Goal: Transaction & Acquisition: Purchase product/service

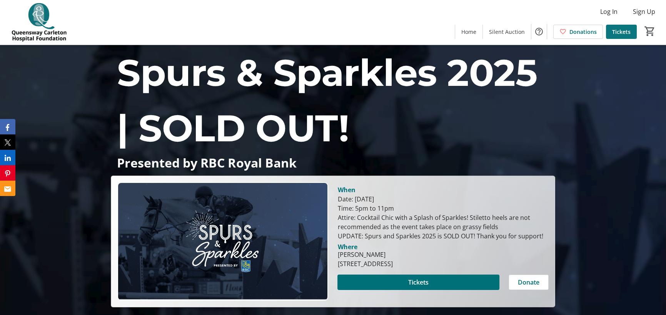
click at [617, 28] on span "Tickets" at bounding box center [621, 32] width 18 height 8
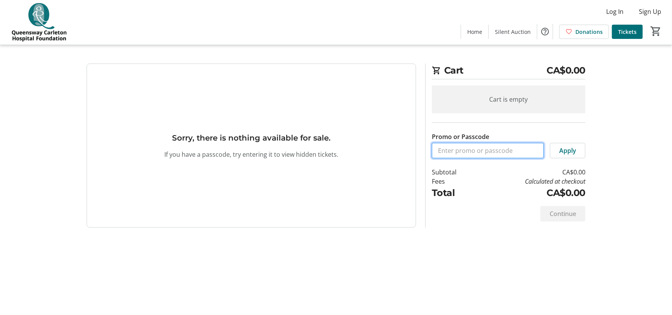
click at [465, 151] on input "Promo or Passcode" at bounding box center [488, 150] width 112 height 15
type input "[PERSON_NAME]"
click at [564, 152] on span "Apply" at bounding box center [567, 150] width 17 height 9
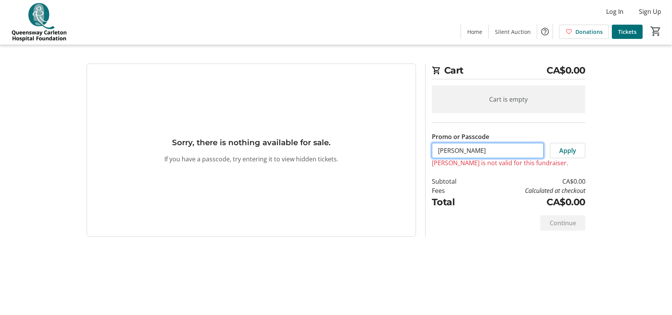
click at [473, 144] on input "[PERSON_NAME]" at bounding box center [488, 150] width 112 height 15
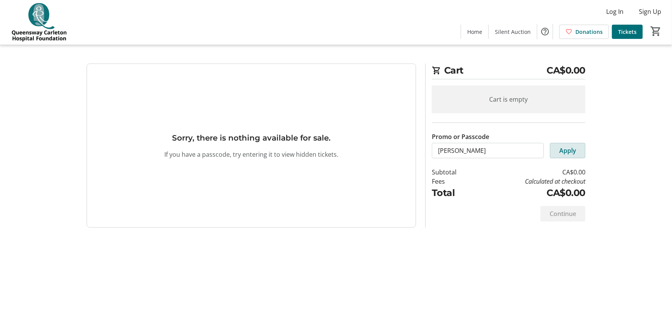
click at [574, 145] on span at bounding box center [567, 150] width 35 height 18
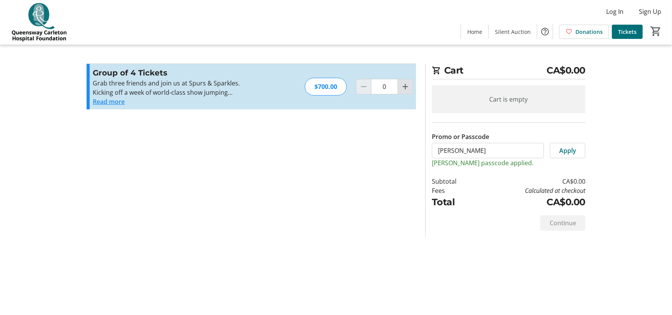
click at [407, 89] on mat-icon "Increment by one" at bounding box center [405, 86] width 9 height 9
type input "1"
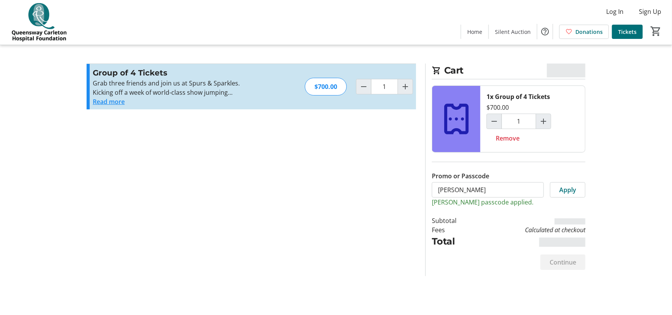
drag, startPoint x: 478, startPoint y: 155, endPoint x: 453, endPoint y: 152, distance: 25.9
click at [453, 152] on div "Promo or Passcode [PERSON_NAME] Apply [PERSON_NAME] passcode applied." at bounding box center [509, 179] width 154 height 54
click at [477, 190] on input "[PERSON_NAME]" at bounding box center [488, 189] width 112 height 15
click at [426, 188] on div "Cart CA$0.00 1x Group of 4 Tickets $700.00 1 Remove Promo or Passcode [PERSON_N…" at bounding box center [505, 169] width 160 height 212
click at [436, 189] on input "[PERSON_NAME]" at bounding box center [488, 189] width 112 height 15
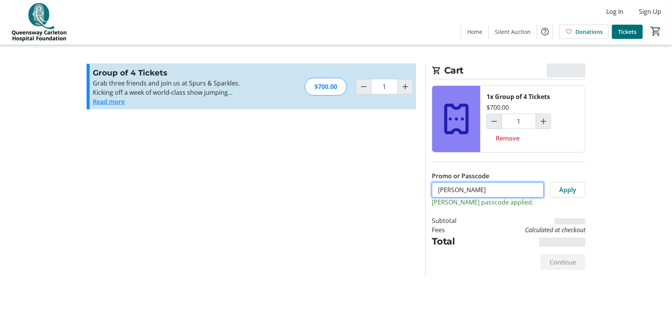
click at [442, 188] on input "[PERSON_NAME]" at bounding box center [488, 189] width 112 height 15
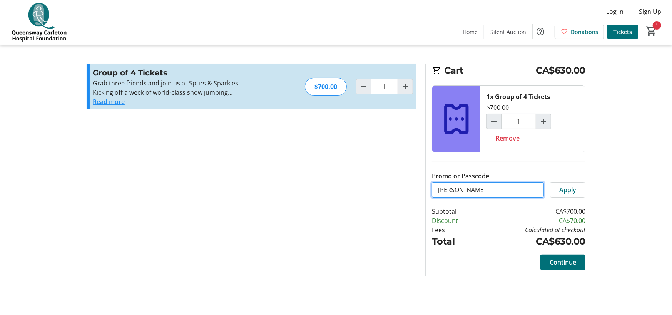
drag, startPoint x: 454, startPoint y: 189, endPoint x: 435, endPoint y: 190, distance: 19.3
click at [435, 190] on input "[PERSON_NAME]" at bounding box center [488, 189] width 112 height 15
type input "sparkles"
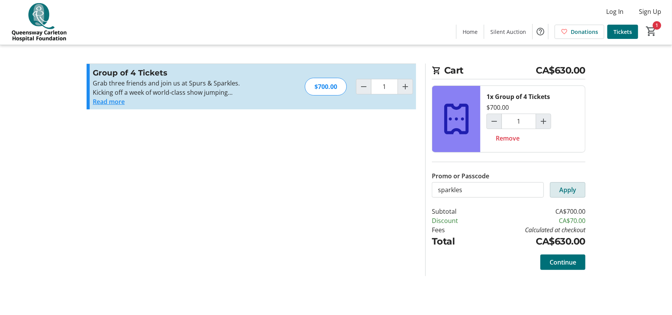
click at [561, 196] on span at bounding box center [567, 189] width 35 height 18
click at [509, 141] on span "Remove" at bounding box center [508, 138] width 24 height 9
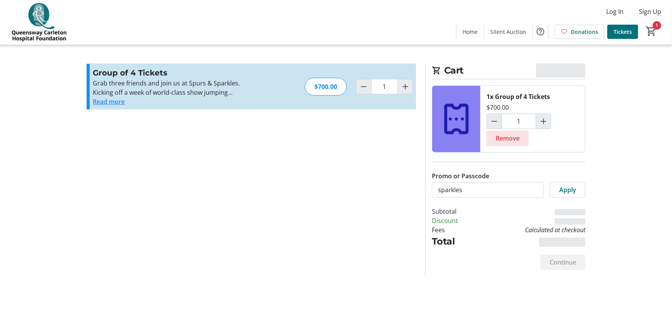
type input "0"
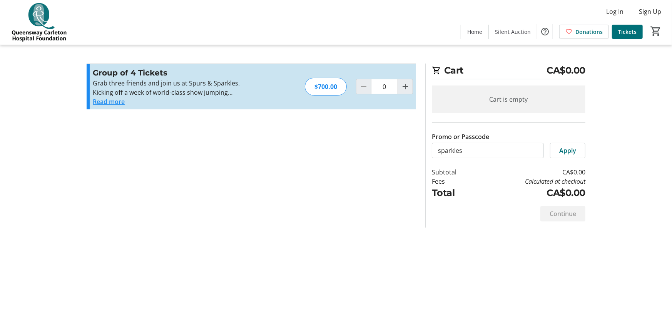
click at [313, 196] on section "Promo or Passcode Apply Group of 4 Tickets Grab three friends and join us at Sp…" at bounding box center [251, 145] width 339 height 164
drag, startPoint x: 491, startPoint y: 155, endPoint x: 387, endPoint y: 155, distance: 104.3
click at [387, 155] on div "Promo or Passcode Apply Group of 4 Tickets Grab three friends and join us at Sp…" at bounding box center [336, 145] width 508 height 164
click at [46, 26] on img at bounding box center [39, 22] width 68 height 38
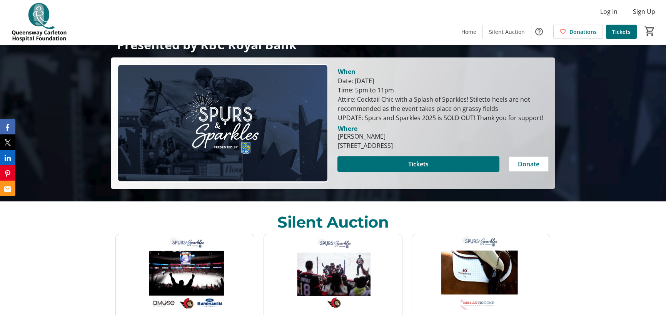
scroll to position [192, 0]
